Goal: Find contact information: Find contact information

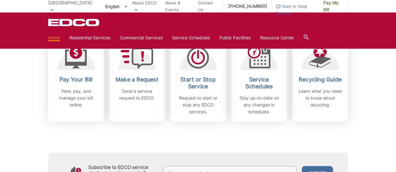
scroll to position [216, 0]
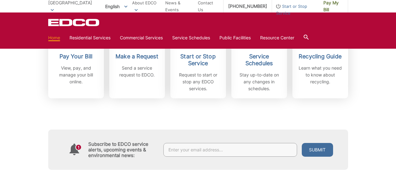
click at [220, 111] on div "Subscribe to EDCO service alerts, upcoming events & environmental news: Submit" at bounding box center [198, 135] width 300 height 72
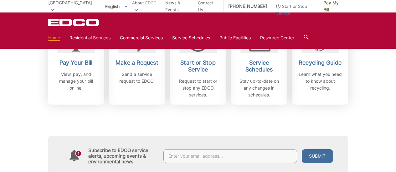
scroll to position [186, 0]
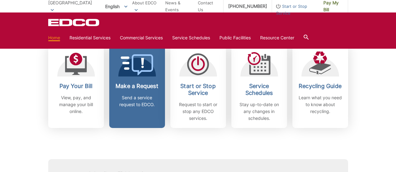
click at [129, 74] on icon at bounding box center [136, 64] width 33 height 21
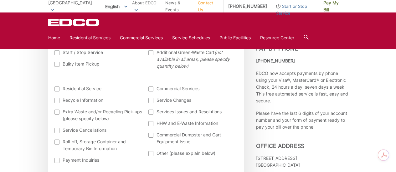
scroll to position [233, 0]
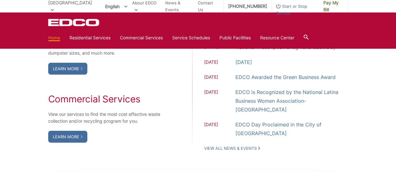
scroll to position [562, 0]
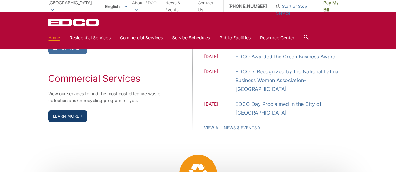
click at [63, 114] on link "Learn More" at bounding box center [67, 116] width 39 height 12
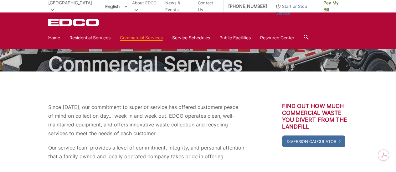
scroll to position [26, 0]
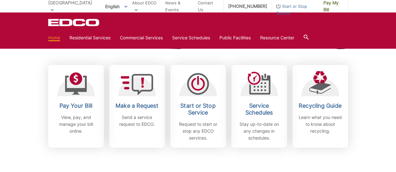
scroll to position [162, 0]
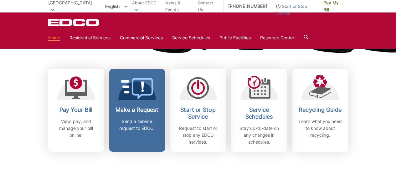
click at [128, 83] on icon at bounding box center [136, 88] width 33 height 21
